Goal: Check status: Check status

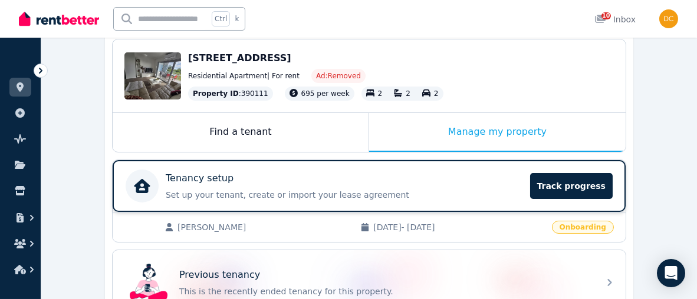
scroll to position [176, 0]
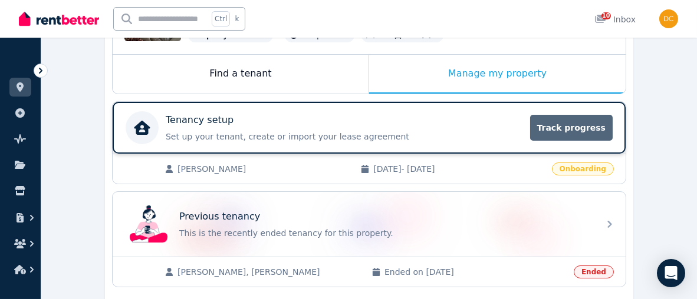
click at [572, 126] on span "Track progress" at bounding box center [571, 128] width 83 height 26
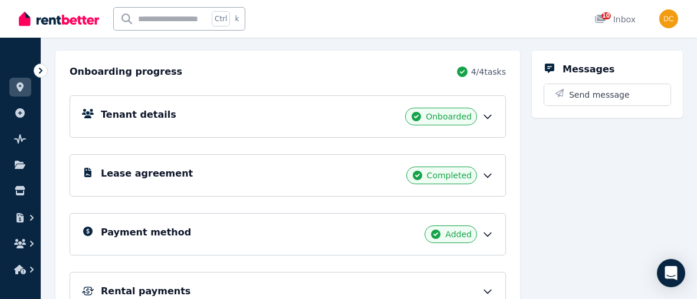
scroll to position [177, 0]
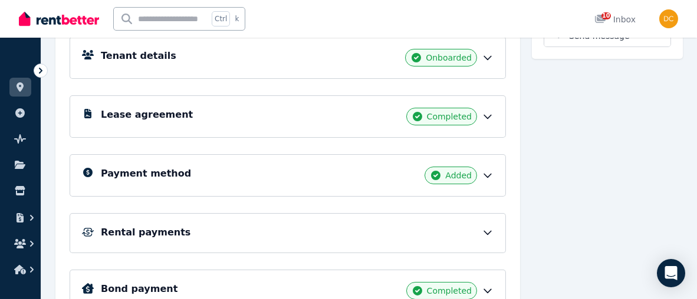
click at [375, 226] on div "Rental payments" at bounding box center [297, 233] width 393 height 14
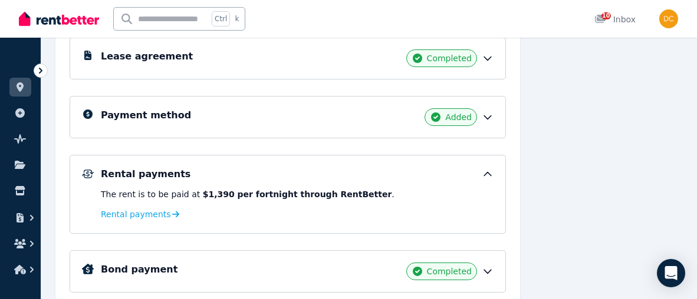
scroll to position [279, 0]
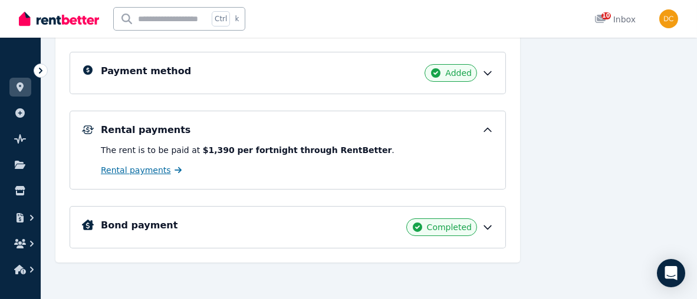
click at [143, 166] on span "Rental payments" at bounding box center [136, 170] width 70 height 12
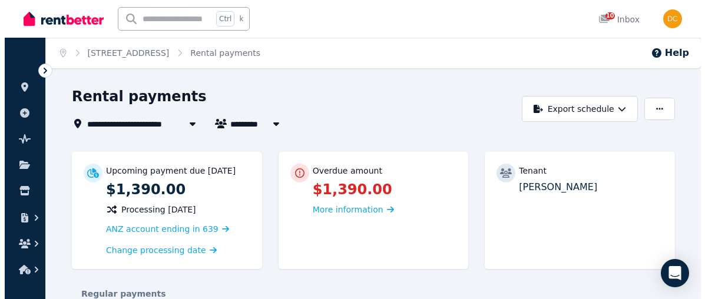
scroll to position [59, 0]
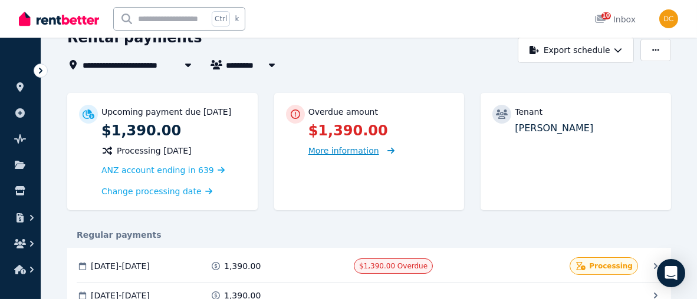
click at [340, 153] on span "More information" at bounding box center [343, 150] width 71 height 9
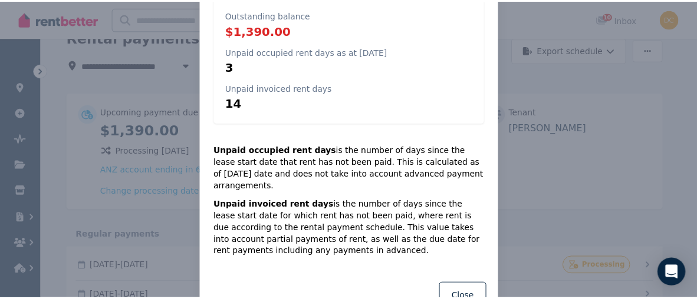
scroll to position [89, 0]
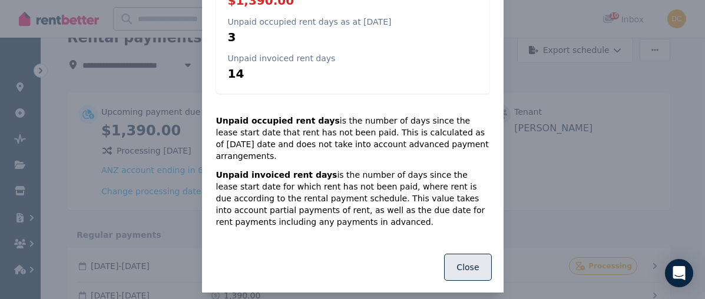
click at [454, 254] on button "Close" at bounding box center [467, 267] width 47 height 27
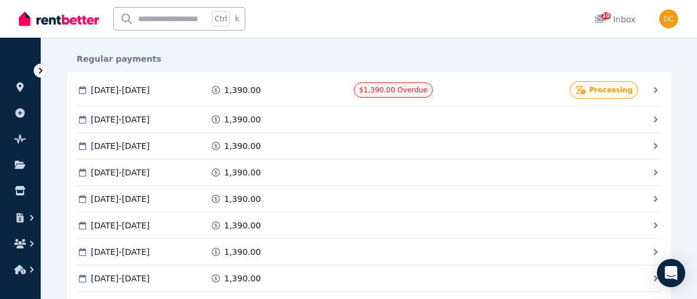
scroll to position [118, 0]
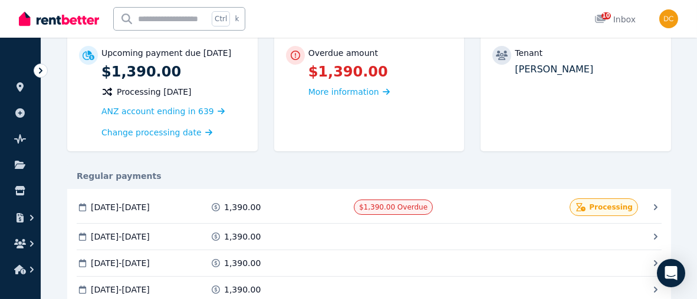
click at [657, 204] on icon at bounding box center [655, 208] width 12 height 12
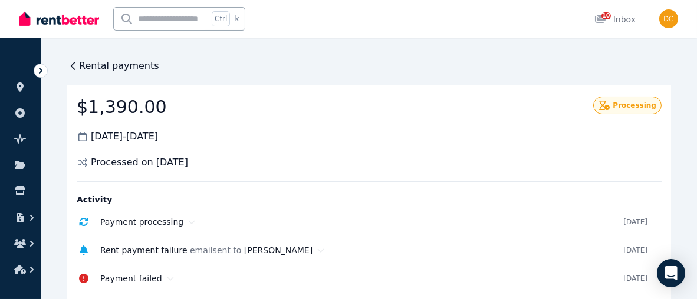
scroll to position [54, 0]
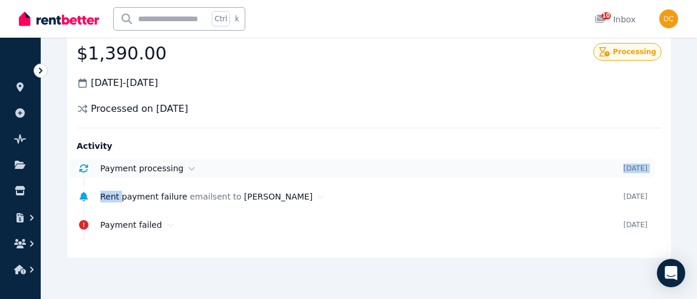
drag, startPoint x: 121, startPoint y: 196, endPoint x: 175, endPoint y: 172, distance: 59.6
click at [175, 172] on ul "Payment processing 5 Sept 2025 Rent payment failure email sent to Dan Tarus 4 S…" at bounding box center [369, 196] width 585 height 75
click at [258, 197] on span "Dan Tarus" at bounding box center [278, 196] width 68 height 9
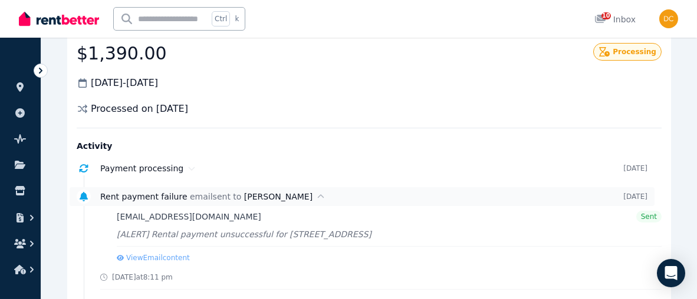
scroll to position [113, 0]
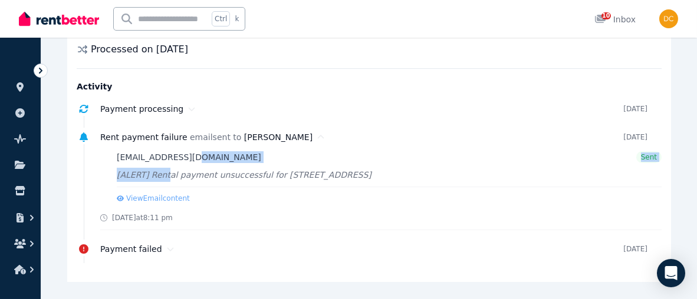
drag, startPoint x: 161, startPoint y: 174, endPoint x: 233, endPoint y: 160, distance: 73.3
click at [233, 160] on div "tarusd0@gmail.com Sent [ALERT] Rental payment unsuccessful for 19 Sudbury Rd, M…" at bounding box center [389, 178] width 545 height 55
click at [151, 197] on button "View Email content" at bounding box center [153, 198] width 73 height 9
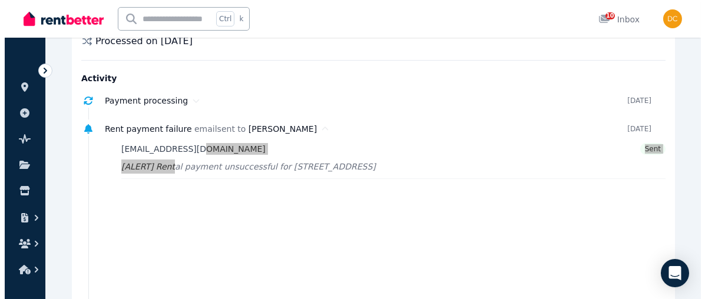
scroll to position [0, 0]
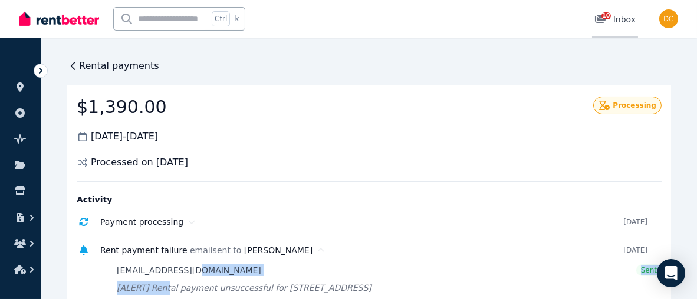
click at [613, 19] on div "10" at bounding box center [603, 20] width 19 height 12
